Goal: Task Accomplishment & Management: Manage account settings

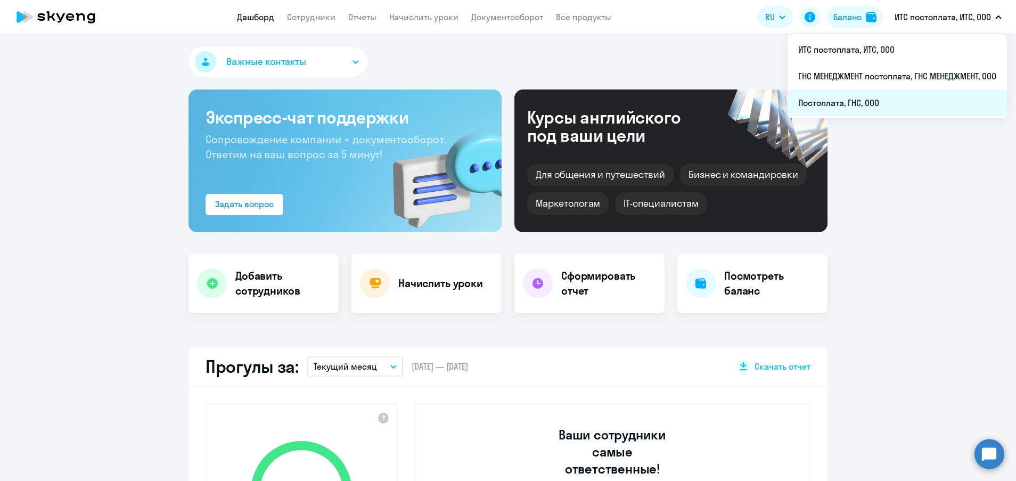
select select "30"
click at [847, 103] on li "Постоплата, ГНС, ООО" at bounding box center [897, 102] width 219 height 27
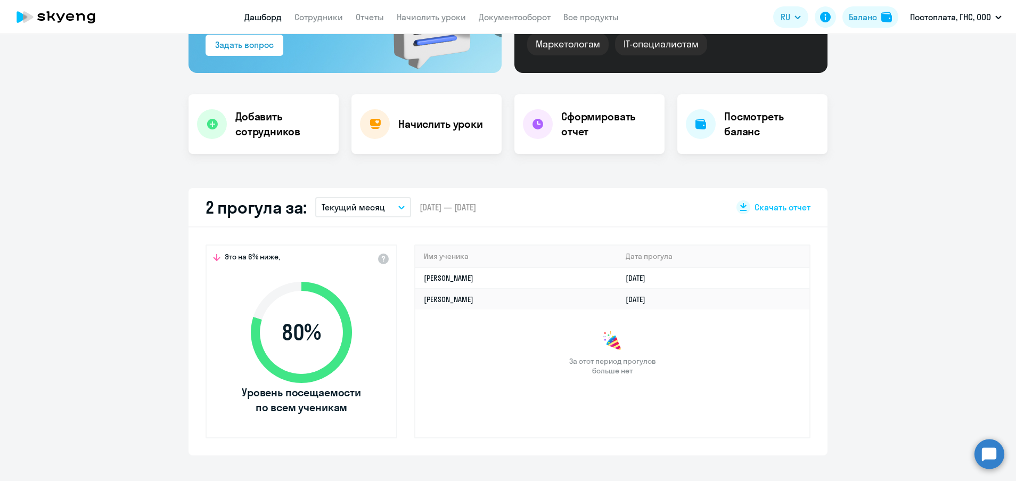
scroll to position [160, 0]
click at [384, 132] on div "Начислить уроки" at bounding box center [427, 124] width 150 height 60
select select "30"
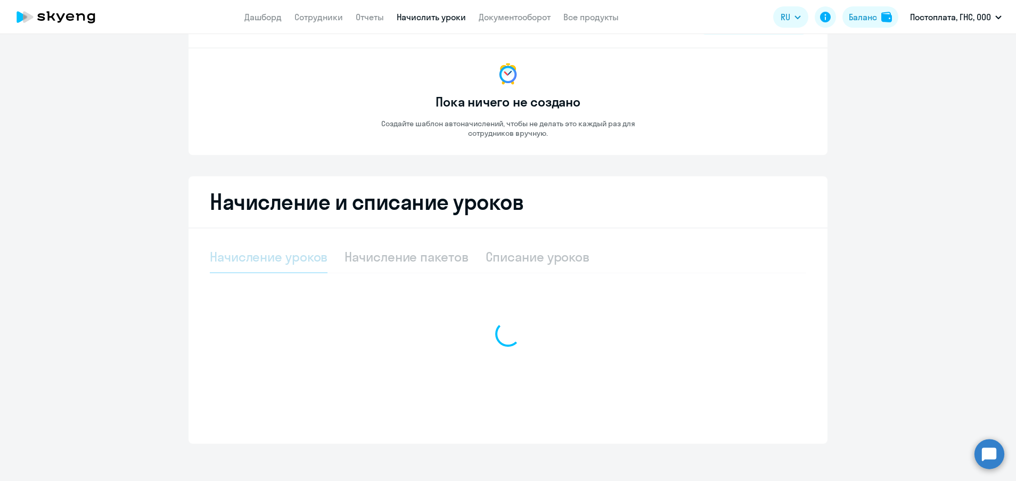
select select "10"
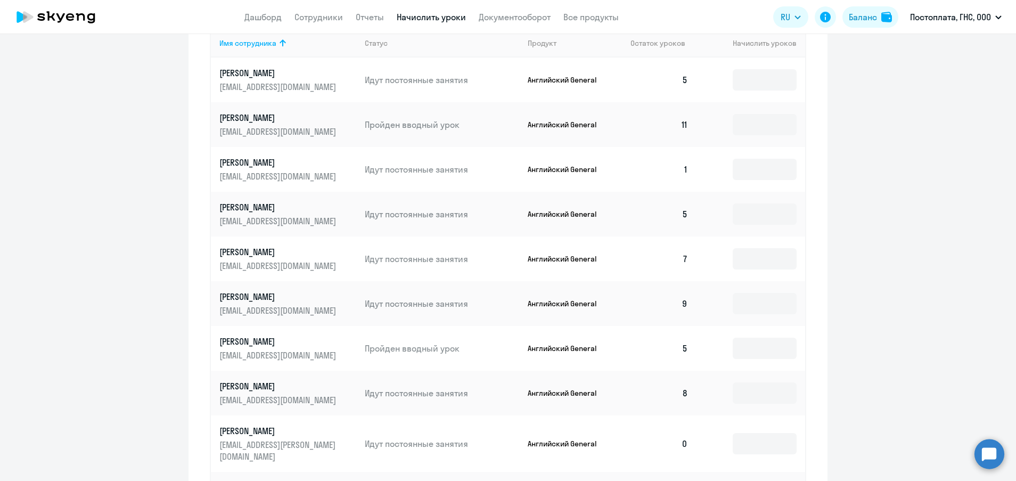
scroll to position [453, 0]
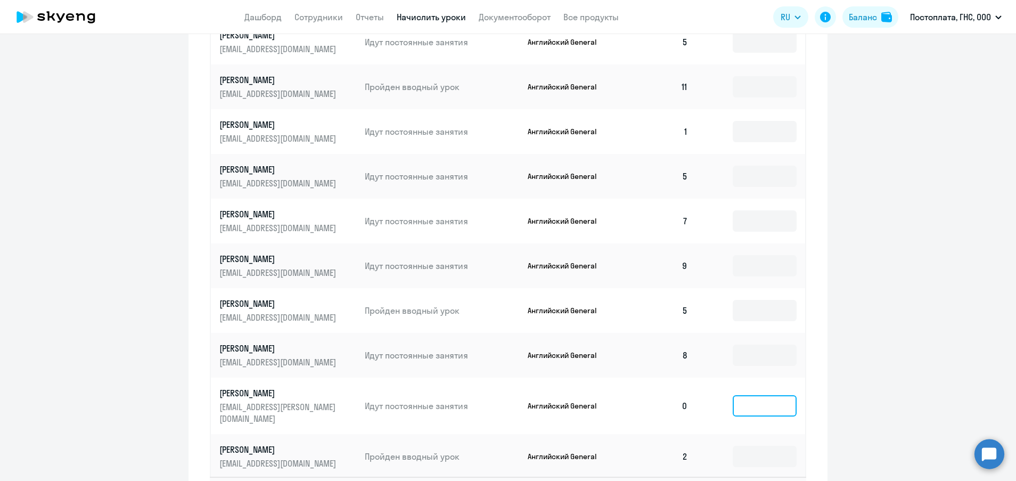
click at [751, 397] on input at bounding box center [765, 405] width 64 height 21
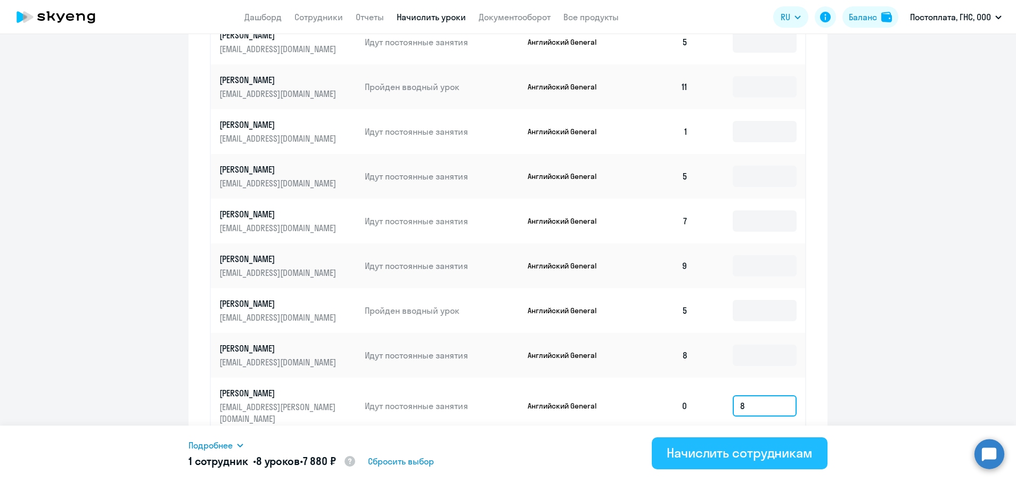
type input "8"
click at [771, 457] on div "Начислить сотрудникам" at bounding box center [740, 452] width 146 height 17
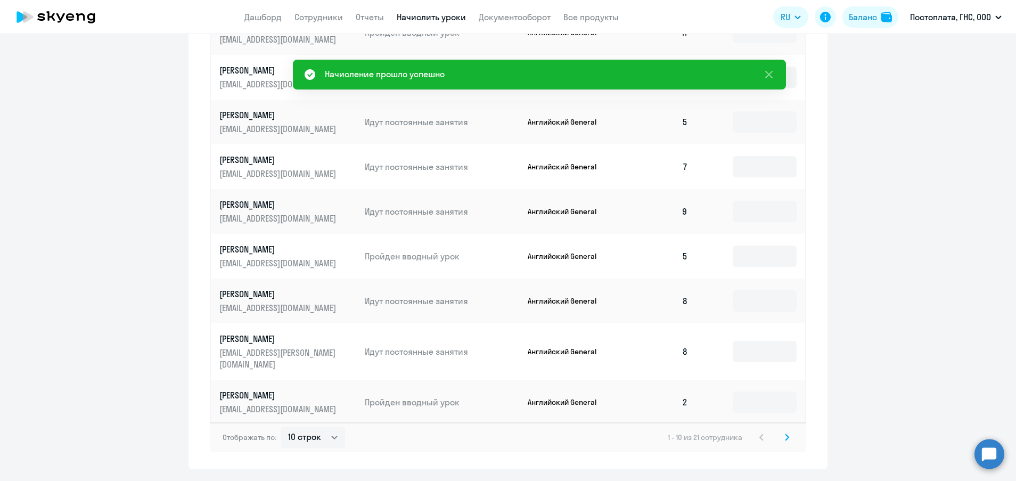
scroll to position [529, 0]
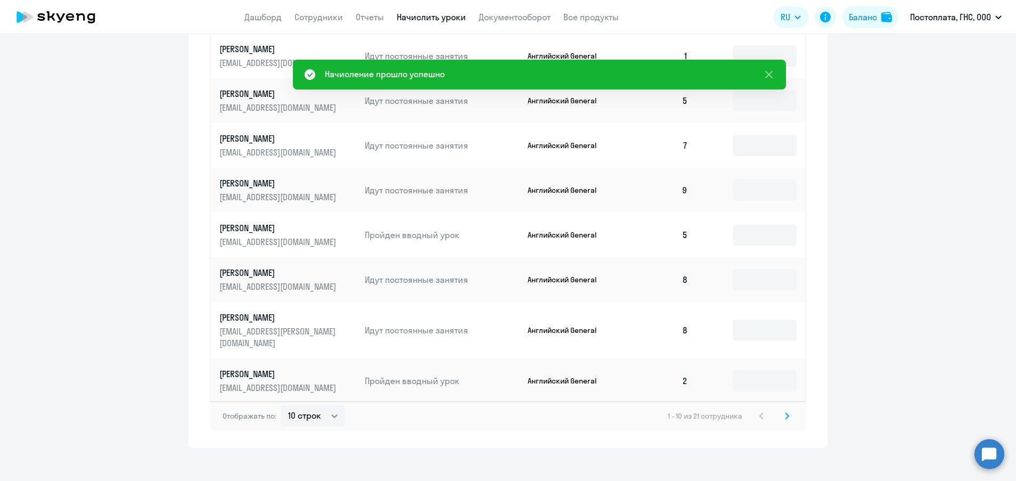
click at [783, 410] on svg-icon at bounding box center [787, 416] width 13 height 13
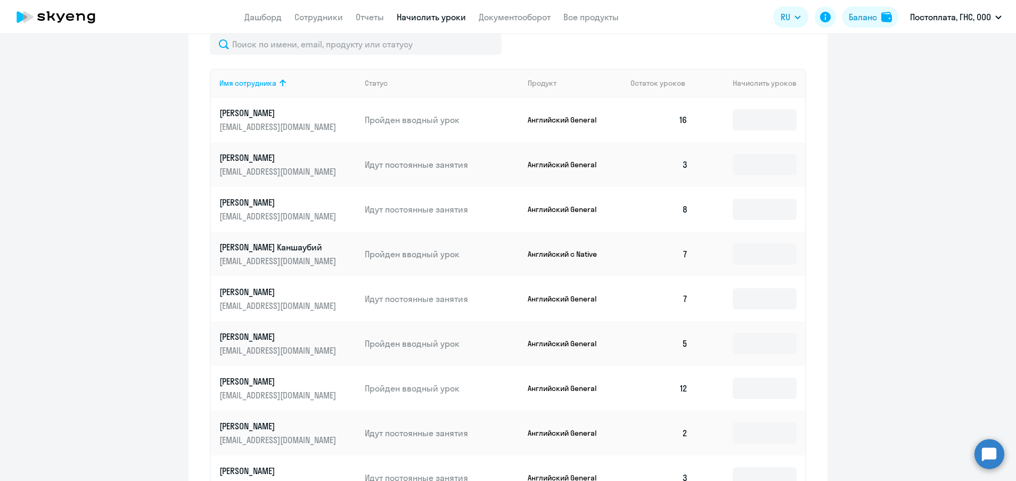
scroll to position [369, 0]
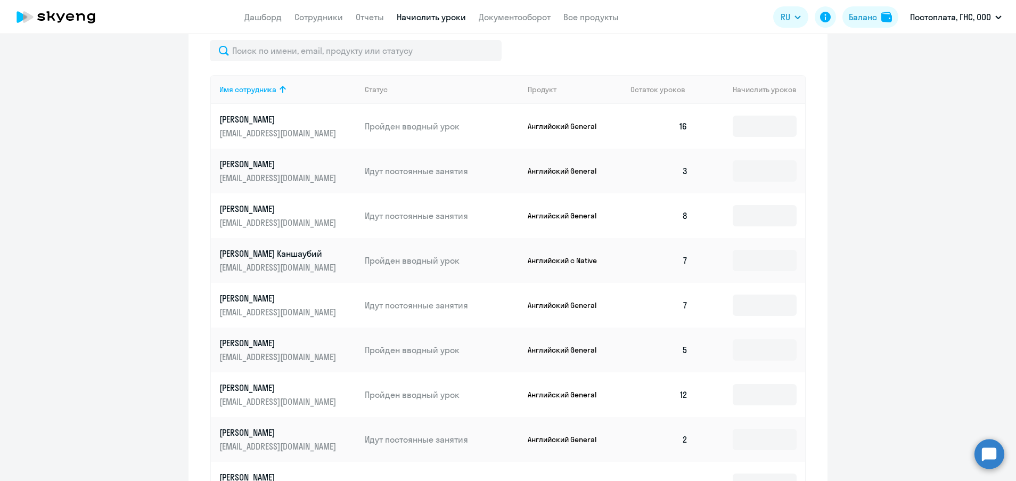
click at [244, 257] on p "[PERSON_NAME] Каншаубий" at bounding box center [278, 254] width 119 height 12
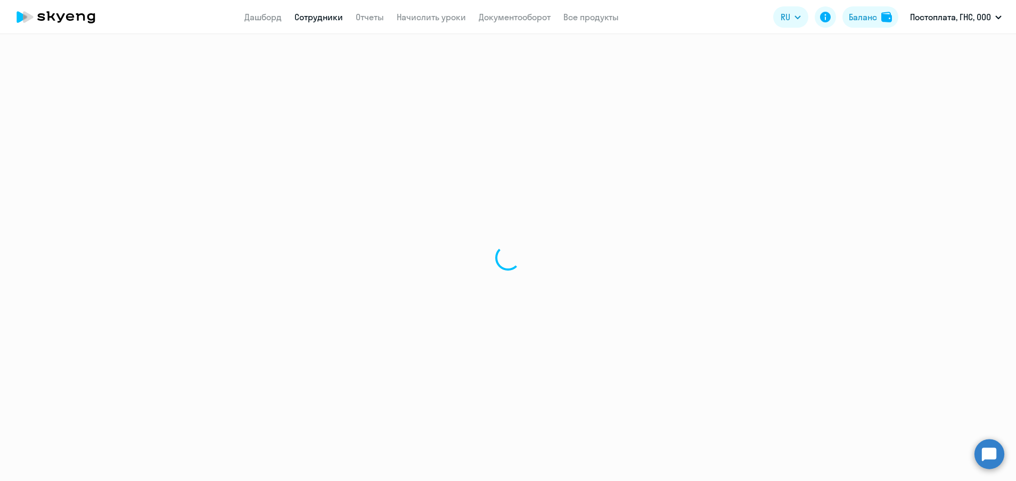
select select "english"
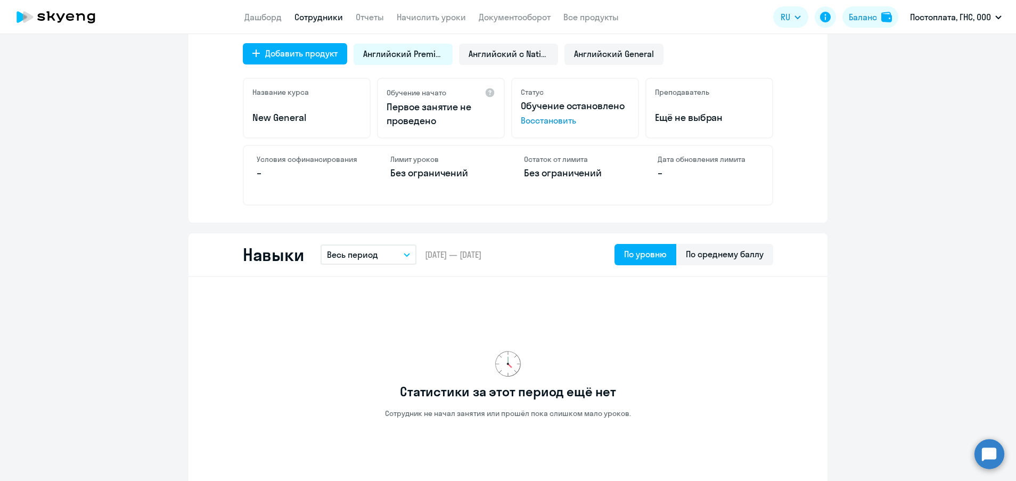
scroll to position [399, 0]
